Goal: Complete application form: Complete application form

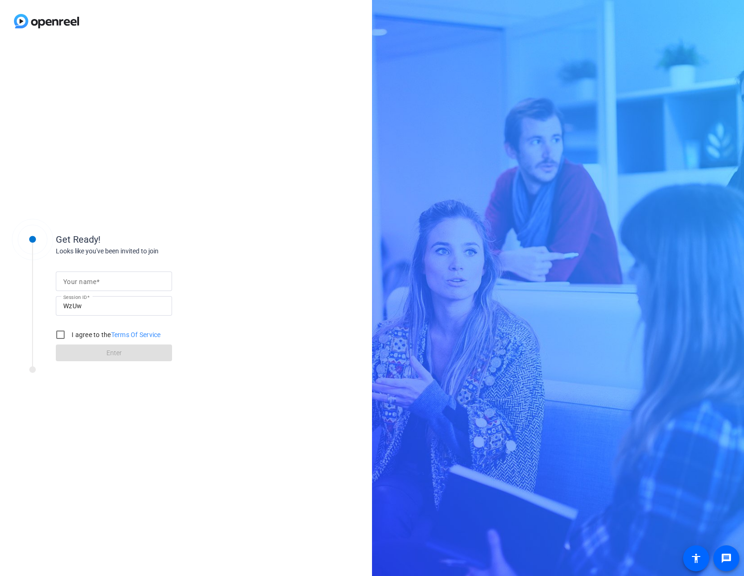
click at [111, 279] on input "Your name" at bounding box center [113, 281] width 101 height 11
type input "e"
click at [66, 332] on input "I agree to the Terms Of Service" at bounding box center [60, 335] width 19 height 19
checkbox input "true"
click at [93, 351] on span at bounding box center [114, 353] width 116 height 22
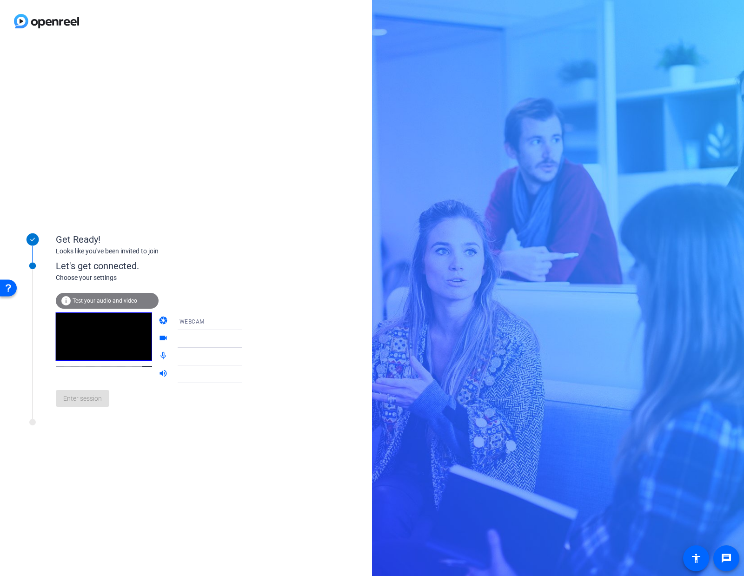
click at [246, 340] on icon at bounding box center [251, 338] width 11 height 11
click at [95, 403] on div "Enter session" at bounding box center [158, 398] width 205 height 31
click at [95, 402] on span "Enter session" at bounding box center [82, 399] width 39 height 10
